Goal: Task Accomplishment & Management: Manage account settings

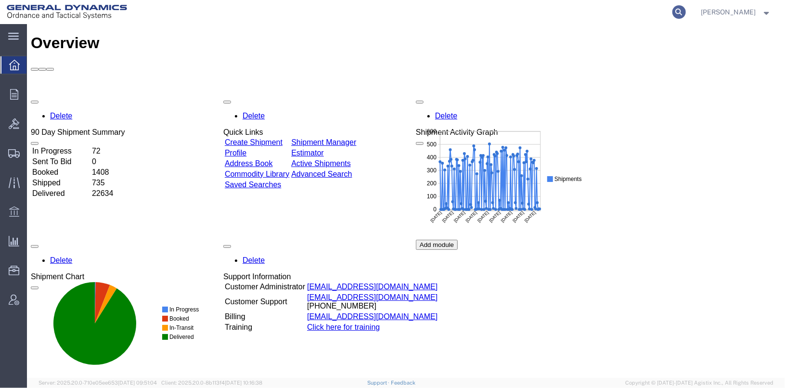
click at [686, 11] on icon at bounding box center [678, 11] width 13 height 13
type input "56997779"
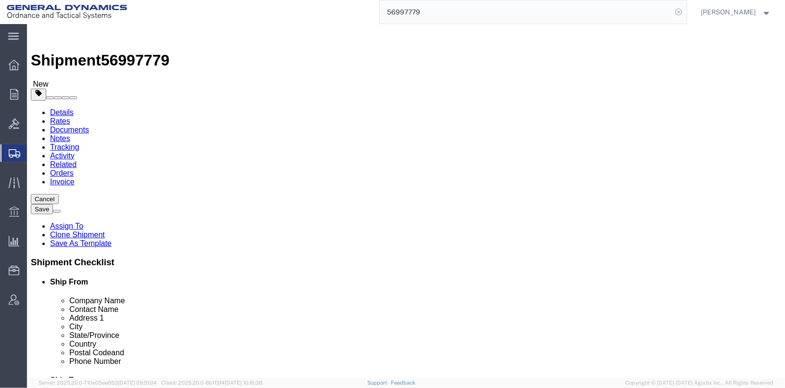
select select
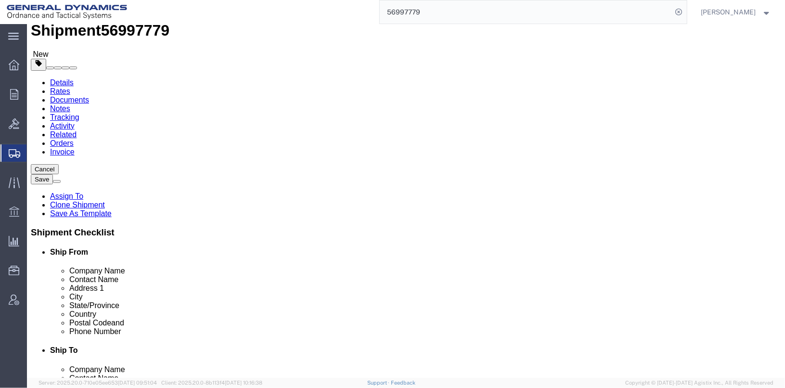
scroll to position [48, 0]
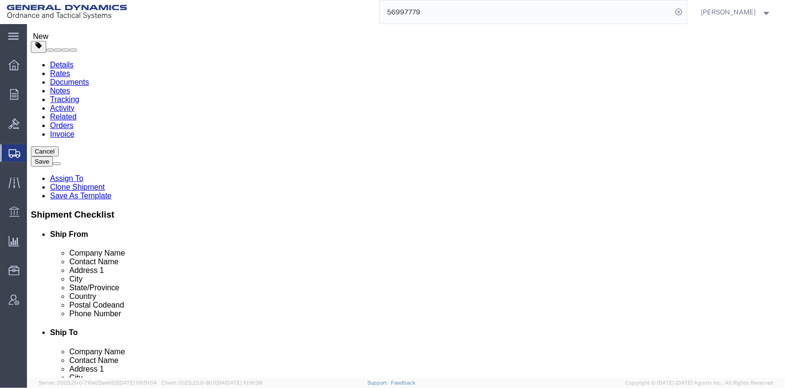
click input "CONTROL LINK SYSTEMS, LLC"
drag, startPoint x: 389, startPoint y: 129, endPoint x: 514, endPoint y: 126, distance: 124.7
click input "CONTROL LINK SYSTEMS, LLC"
drag, startPoint x: 447, startPoint y: 274, endPoint x: 391, endPoint y: 267, distance: 56.3
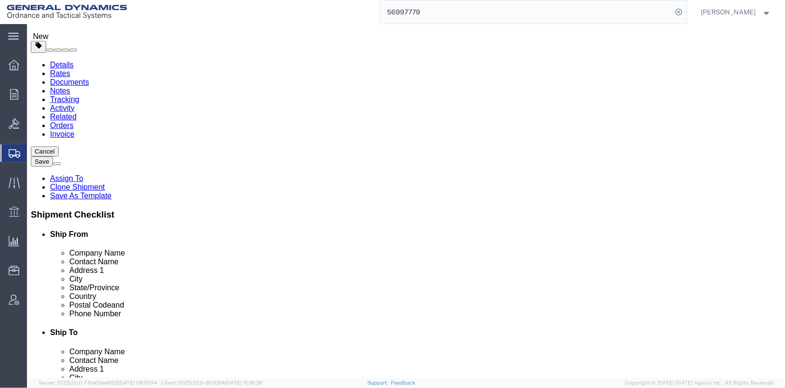
click div "Location My Profile Location GD-OTS [GEOGRAPHIC_DATA] (Commerce) GD-OTS [GEOGRA…"
type input "18008383479"
click label
click input "checkbox"
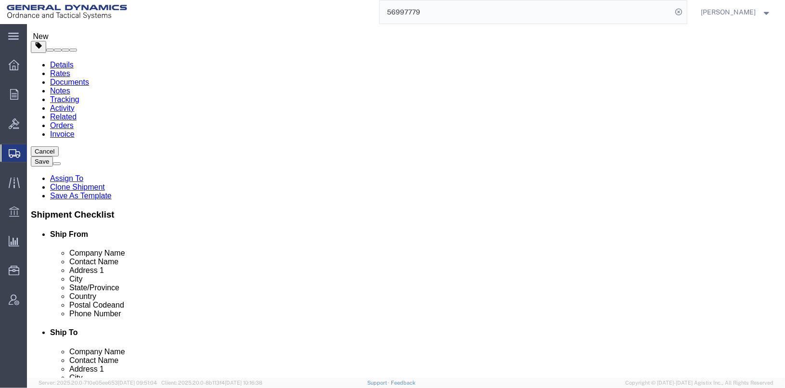
checkbox input "false"
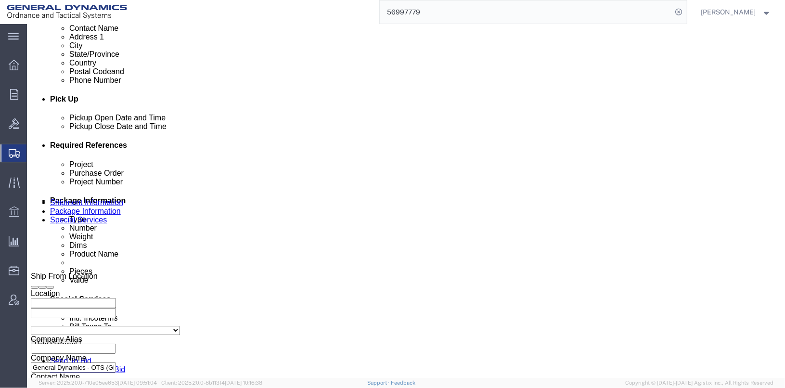
scroll to position [385, 0]
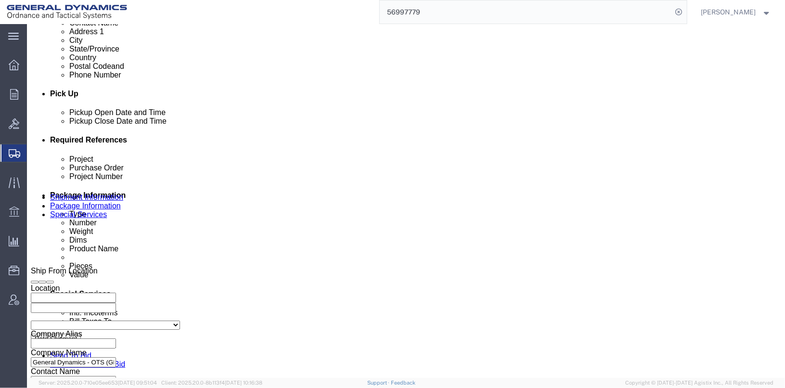
click div "[DATE] 3:00 PM"
click div "Pickup Start Date Pickup Start Time Pickup Open Date and Time [DATE] 8:00 AM Pi…"
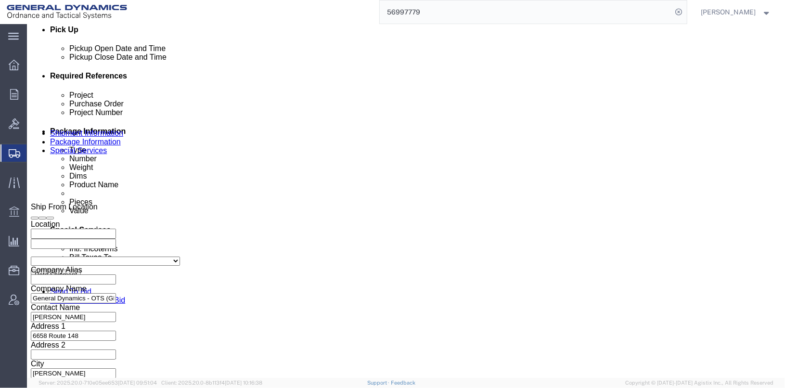
scroll to position [479, 0]
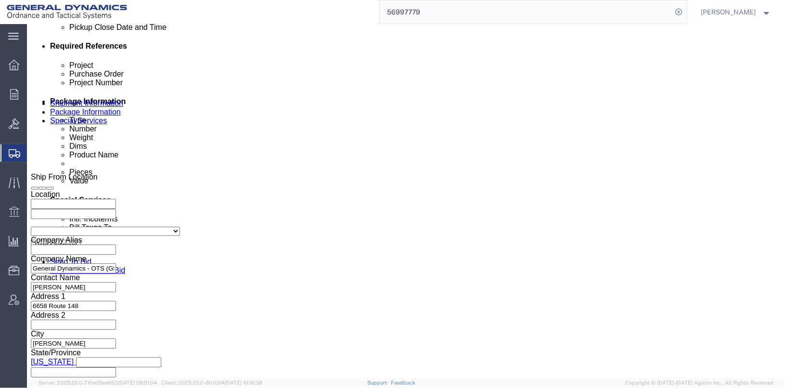
click button "Continue"
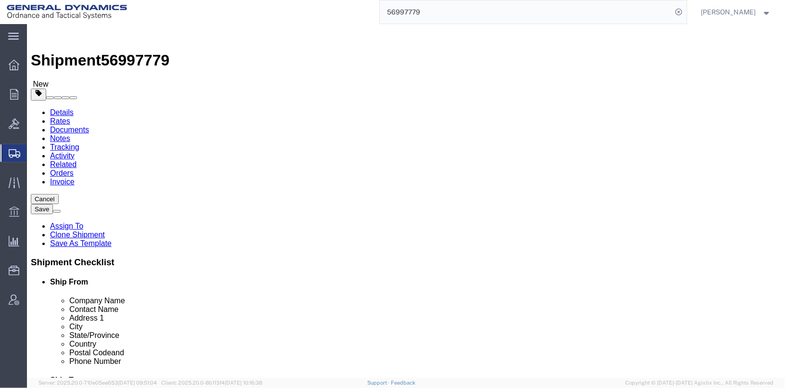
click input "text"
type input "27"
type input "24"
type input "12"
drag, startPoint x: 123, startPoint y: 228, endPoint x: 93, endPoint y: 232, distance: 30.2
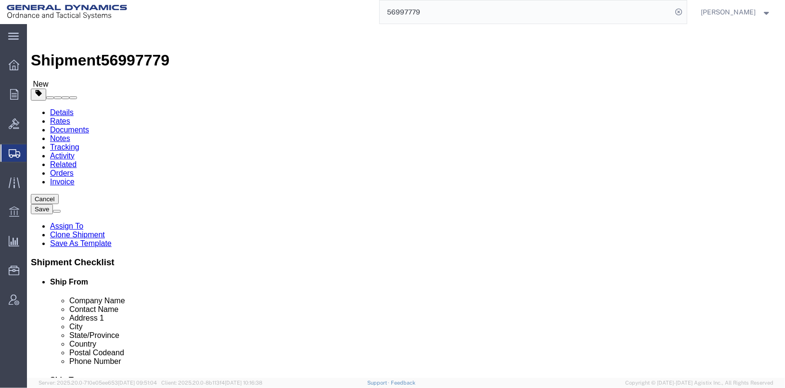
click div "Weight 0.00 Select kgs lbs Ship. t°"
type input "42"
click dd "1.00 Each"
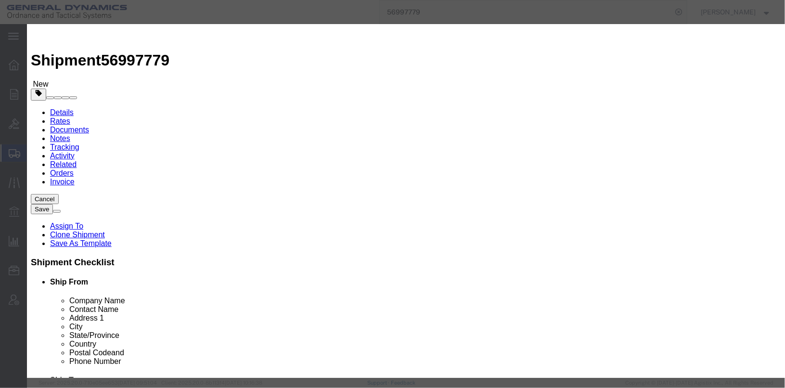
drag, startPoint x: 262, startPoint y: 77, endPoint x: 165, endPoint y: 69, distance: 97.1
click div "Product Name LABVIEW PC"
paste textarea "LABVIEW PC"
type textarea "LABVIEW PC"
click label "Serial"
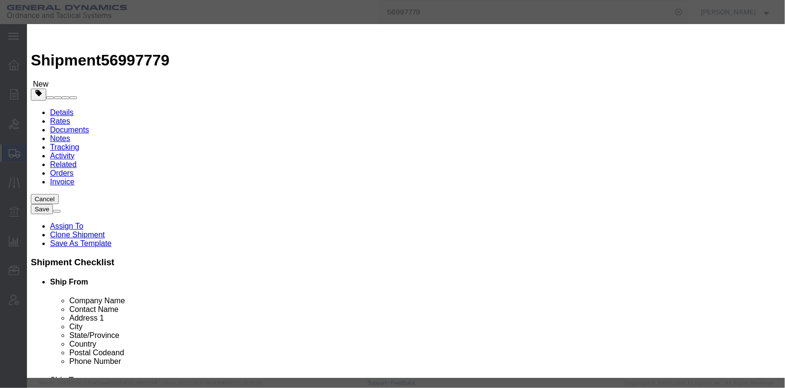
click button "Save & Close"
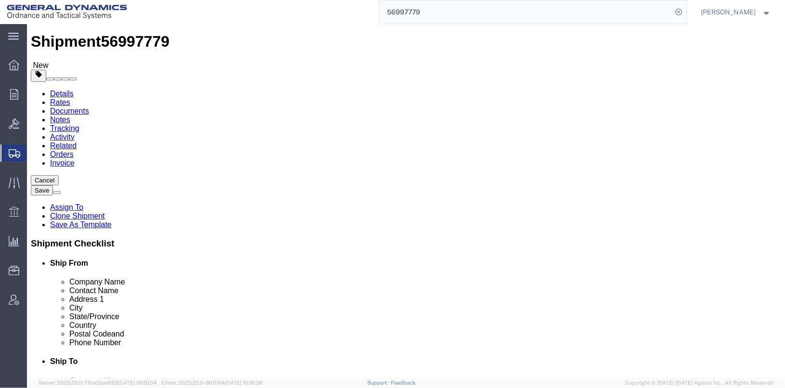
scroll to position [39, 0]
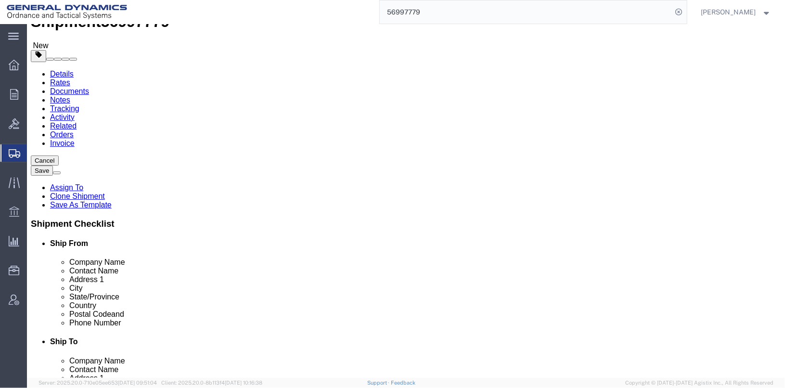
click div "Previous Continue"
click div "Add Package"
click button "Continue"
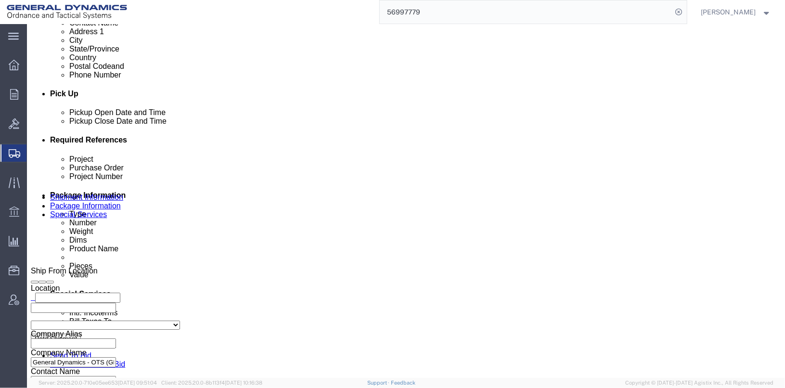
scroll to position [337, 0]
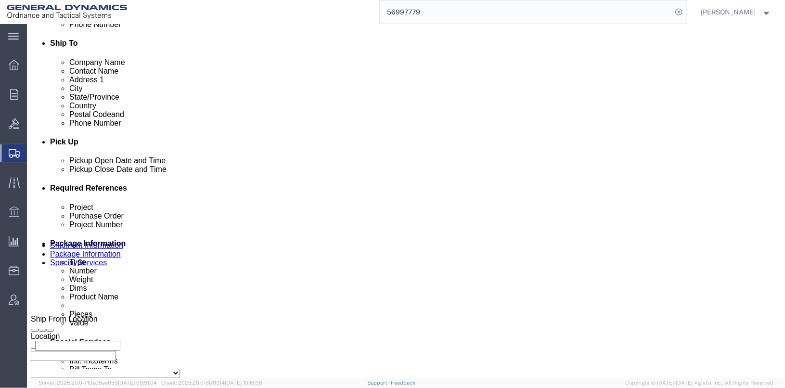
click select "Select Buyer Cost Center Department Operations Number Order Number Sales Person"
select select "DEPARTMENT"
click select "Select Buyer Cost Center Department Operations Number Order Number Sales Person"
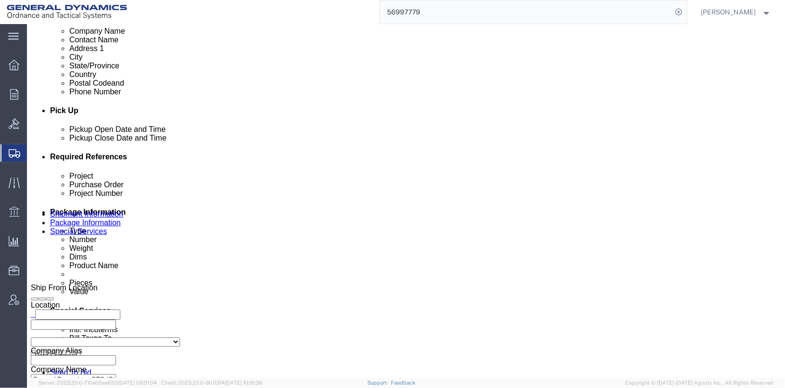
scroll to position [433, 0]
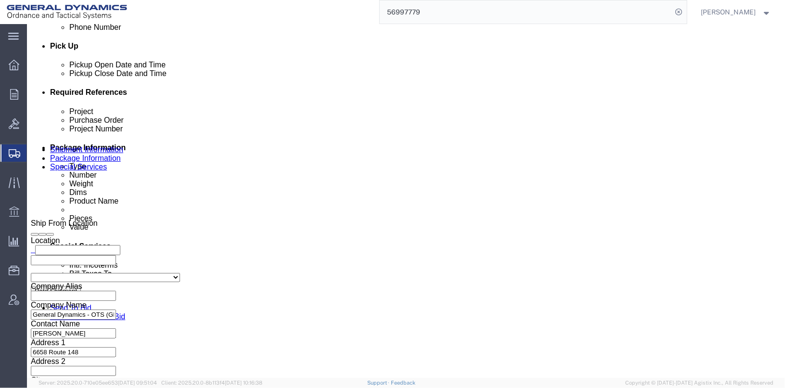
click input "text"
type input "[PERSON_NAME]"
type input "[PERSON_NAME][EMAIL_ADDRESS][PERSON_NAME][DOMAIN_NAME]"
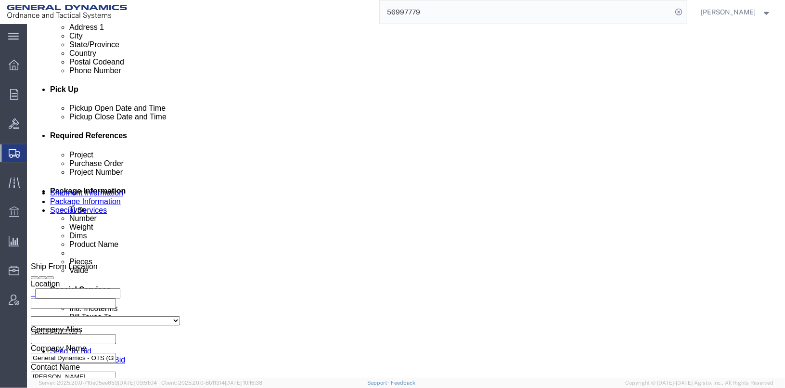
scroll to position [245, 0]
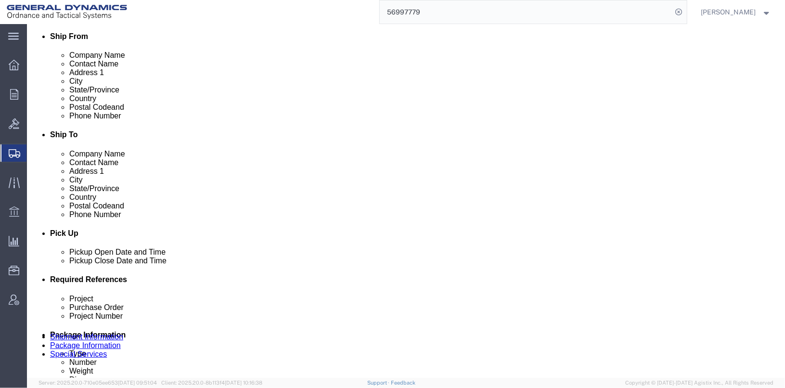
click button "Save"
click button "Rate Shipment"
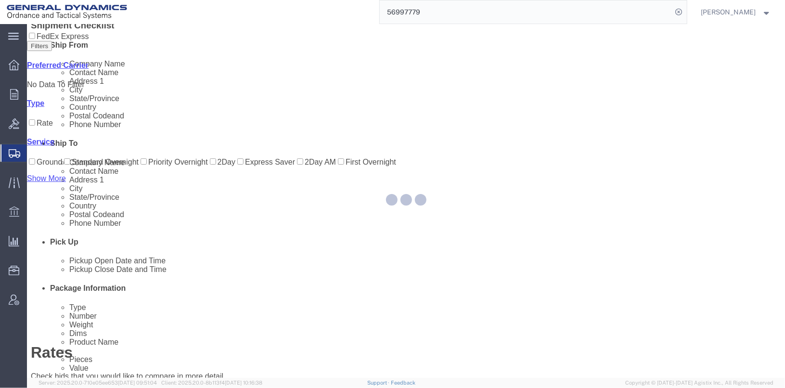
scroll to position [0, 0]
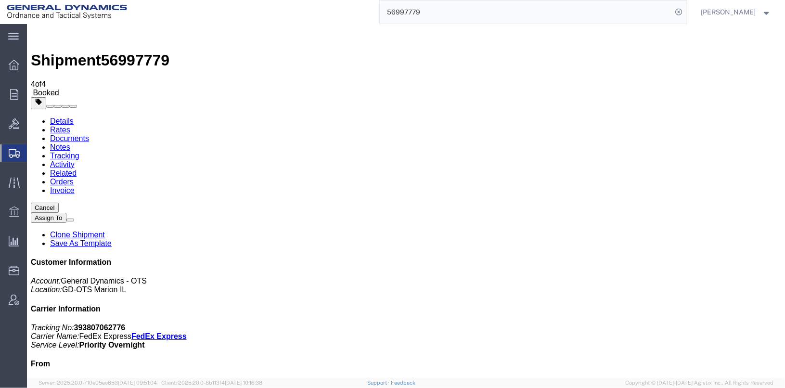
checkbox input "true"
click at [63, 116] on link "Details" at bounding box center [62, 120] width 24 height 8
click div "Pickup & Delivery Dates [DATE] 08:00 - [DATE] 15:00 Schedule pickup request Edi…"
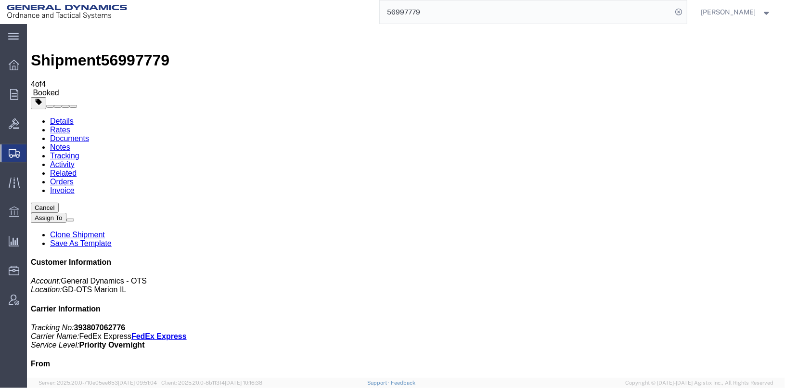
click link "Schedule pickup request"
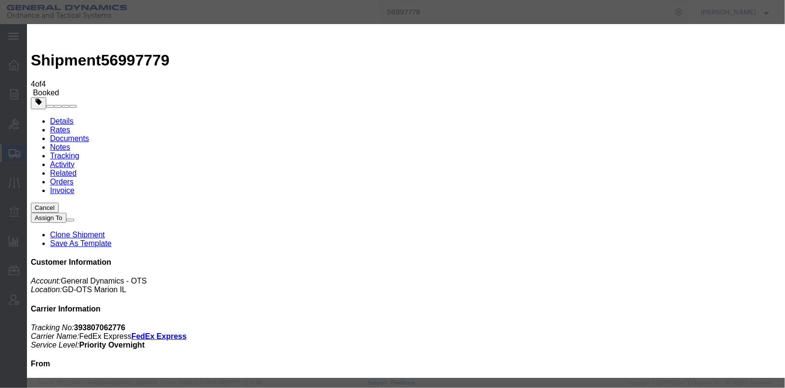
click button "button"
